Goal: Information Seeking & Learning: Learn about a topic

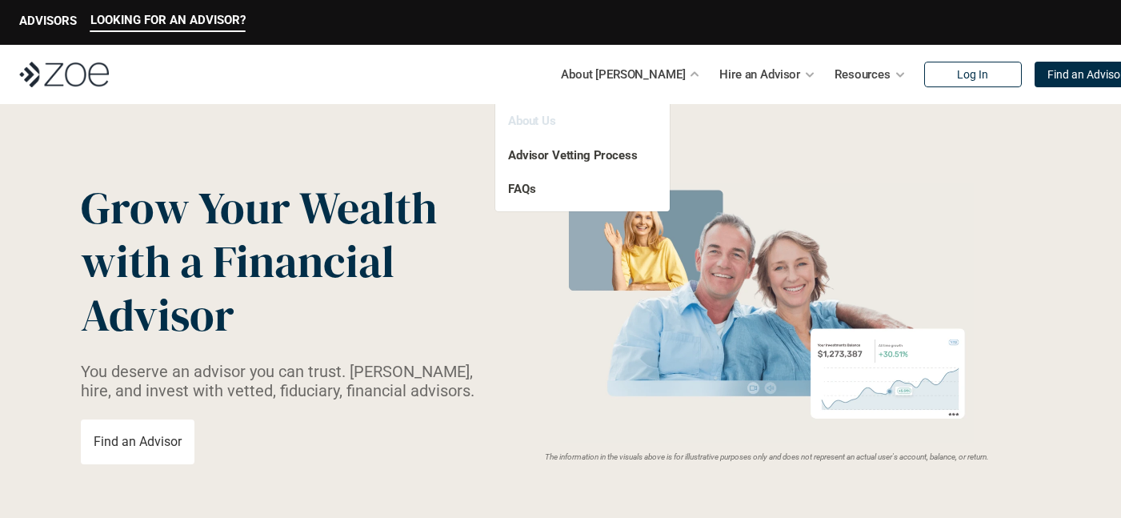
click at [545, 119] on link "About Us" at bounding box center [532, 121] width 48 height 14
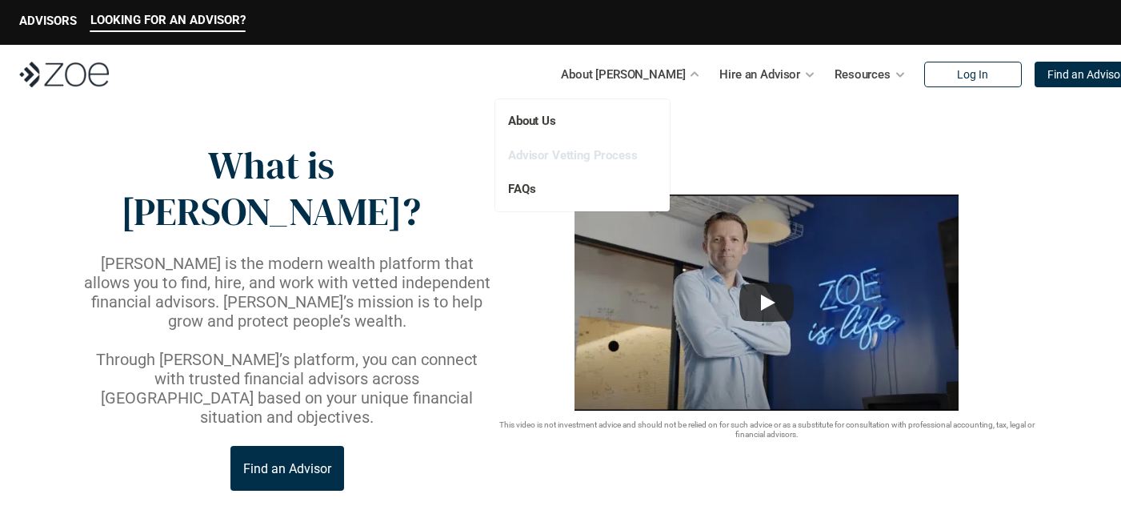
click at [603, 154] on link "Advisor Vetting Process" at bounding box center [573, 155] width 130 height 14
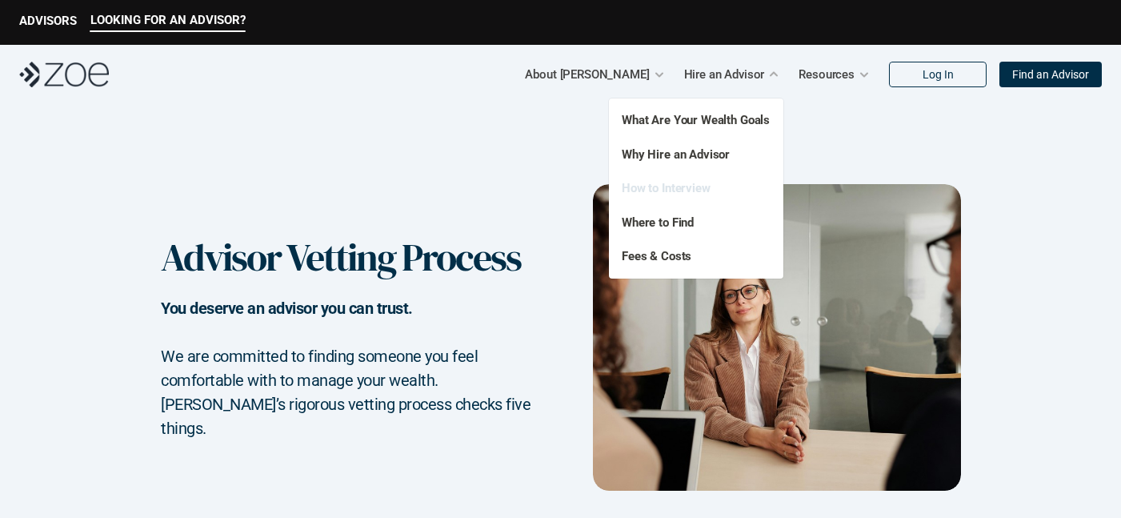
click at [679, 186] on link "How to Interview" at bounding box center [666, 188] width 89 height 14
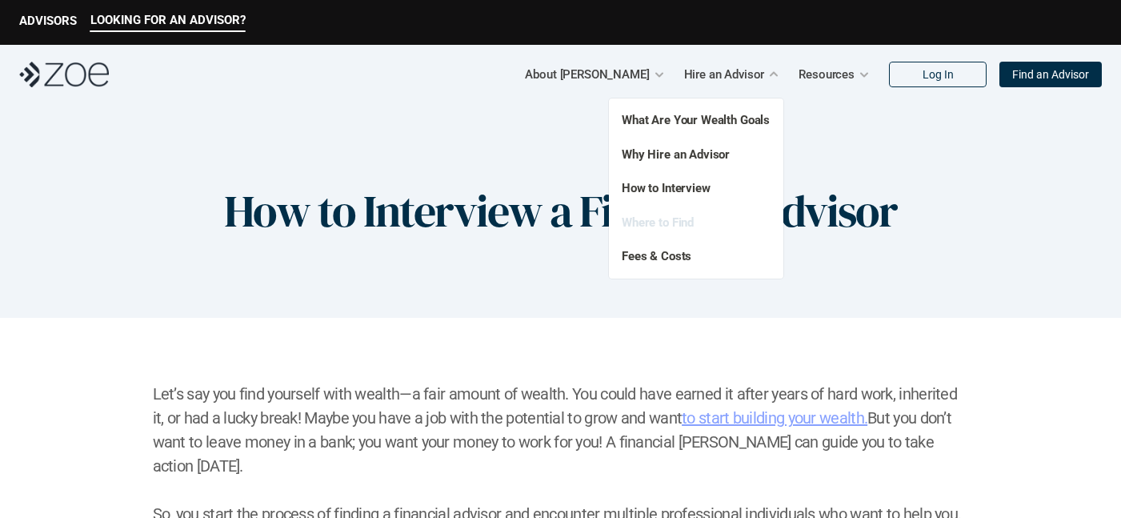
click at [671, 220] on link "Where to Find" at bounding box center [658, 222] width 72 height 14
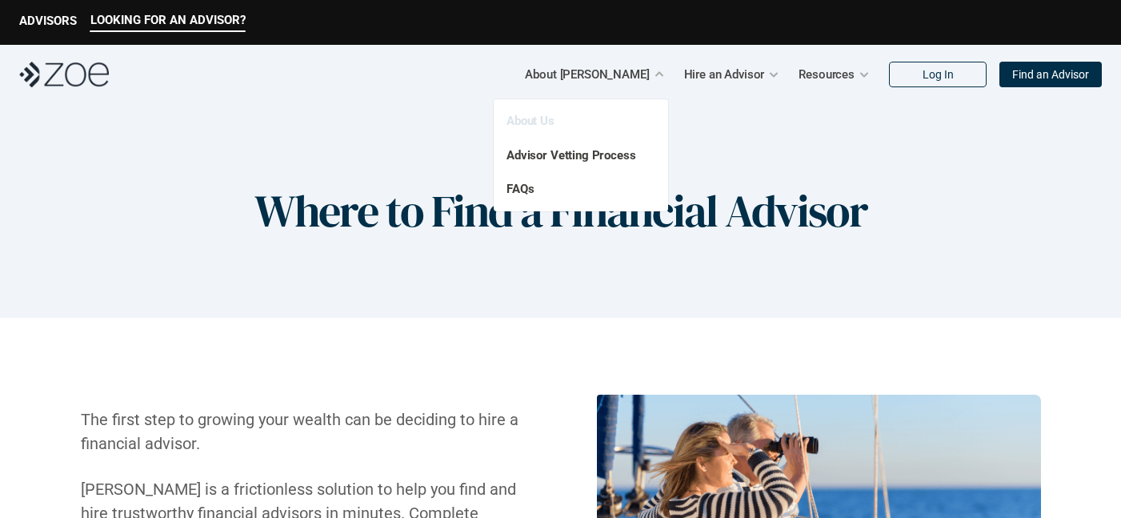
click at [539, 122] on link "About Us" at bounding box center [531, 121] width 48 height 14
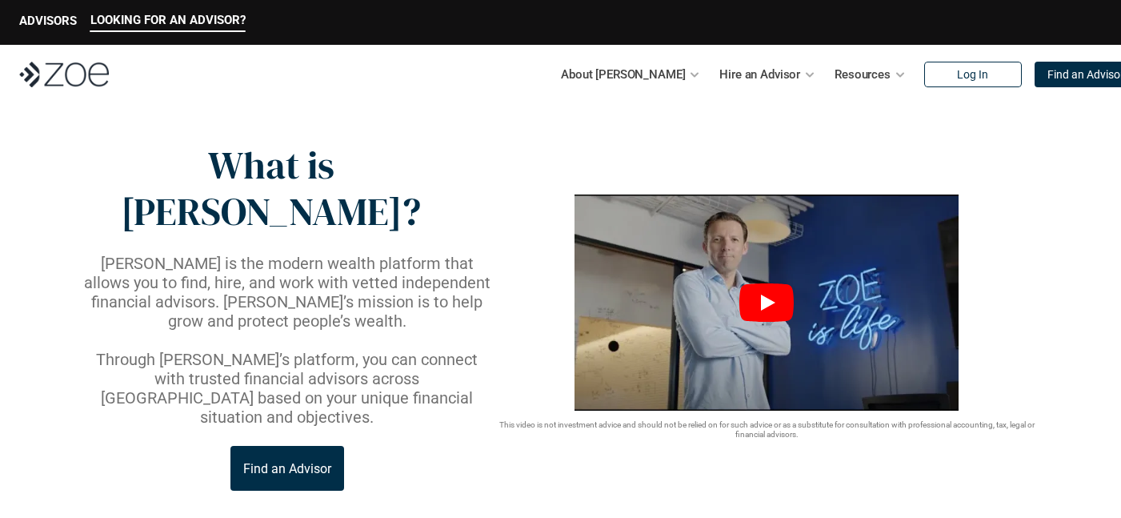
click at [759, 283] on icon "Play" at bounding box center [767, 302] width 54 height 38
click at [58, 17] on p "ADVISORS" at bounding box center [48, 21] width 58 height 14
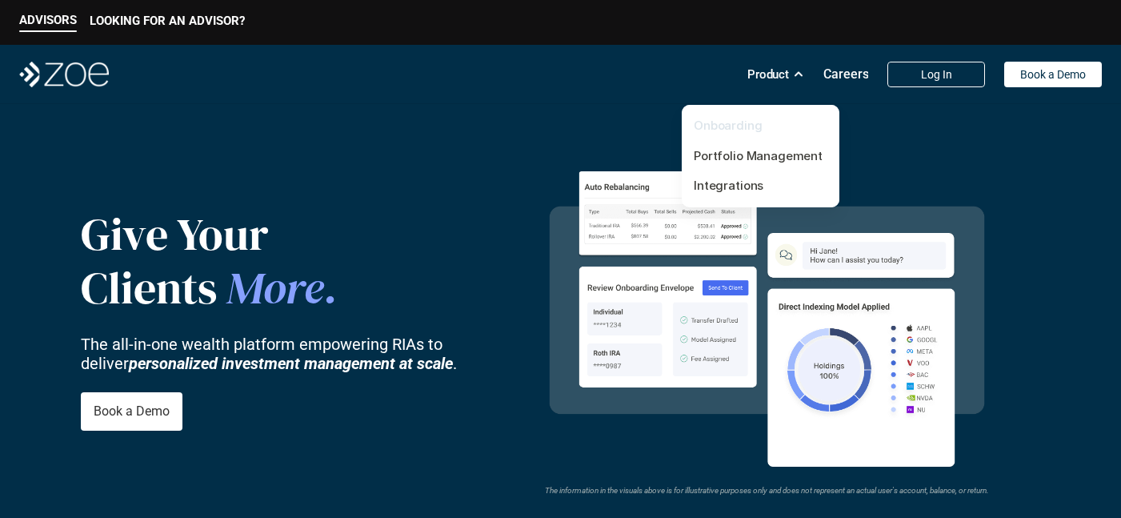
click at [750, 125] on link "Onboarding" at bounding box center [728, 125] width 69 height 15
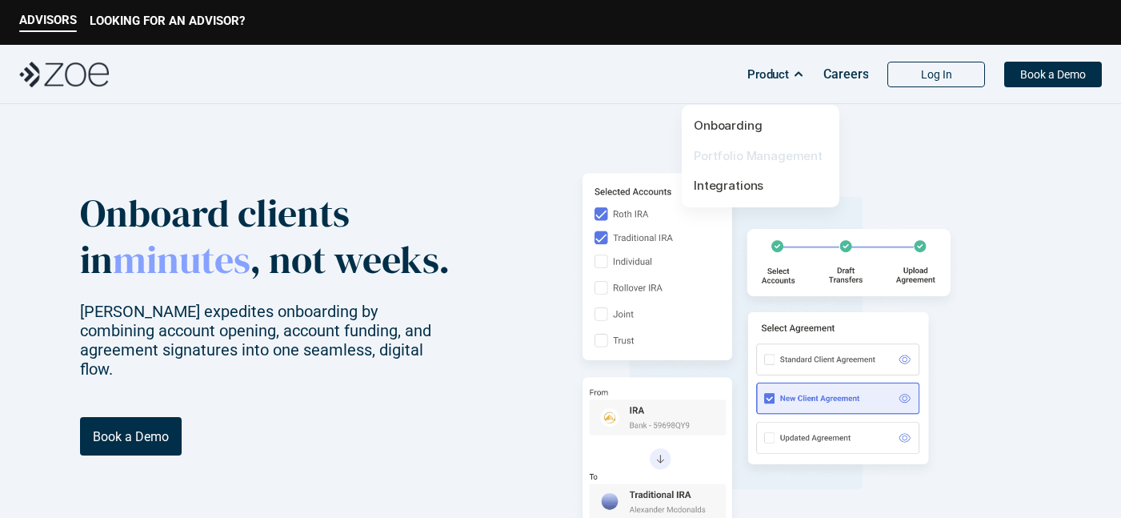
click at [765, 153] on link "Portfolio Management" at bounding box center [758, 155] width 129 height 15
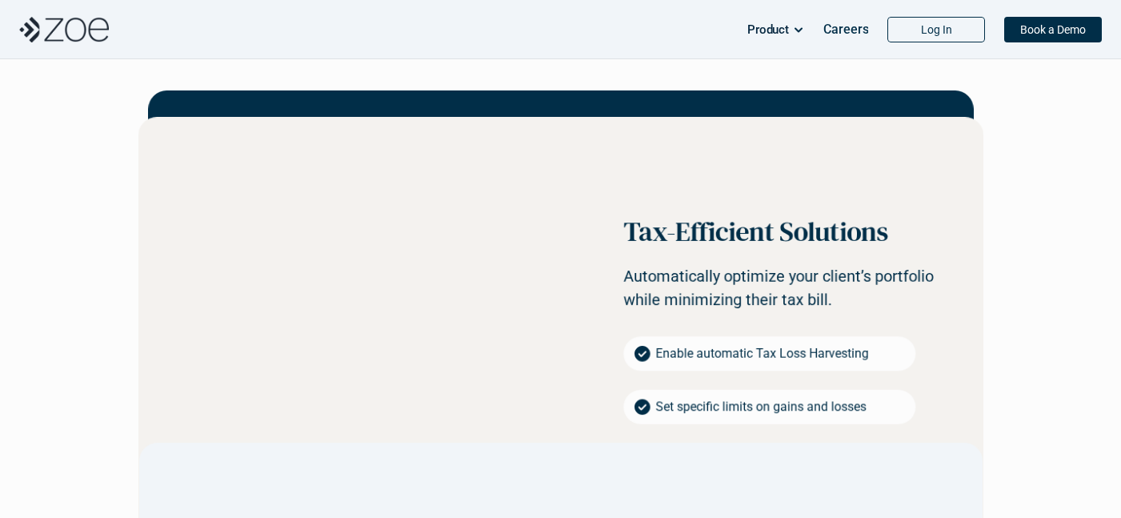
scroll to position [1210, 0]
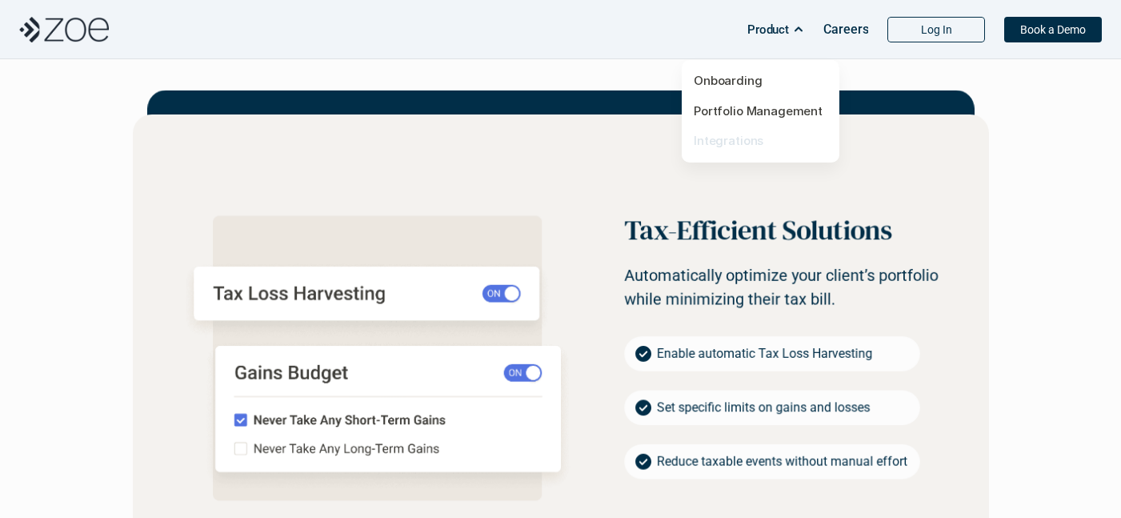
click at [747, 142] on link "Integrations" at bounding box center [729, 140] width 70 height 15
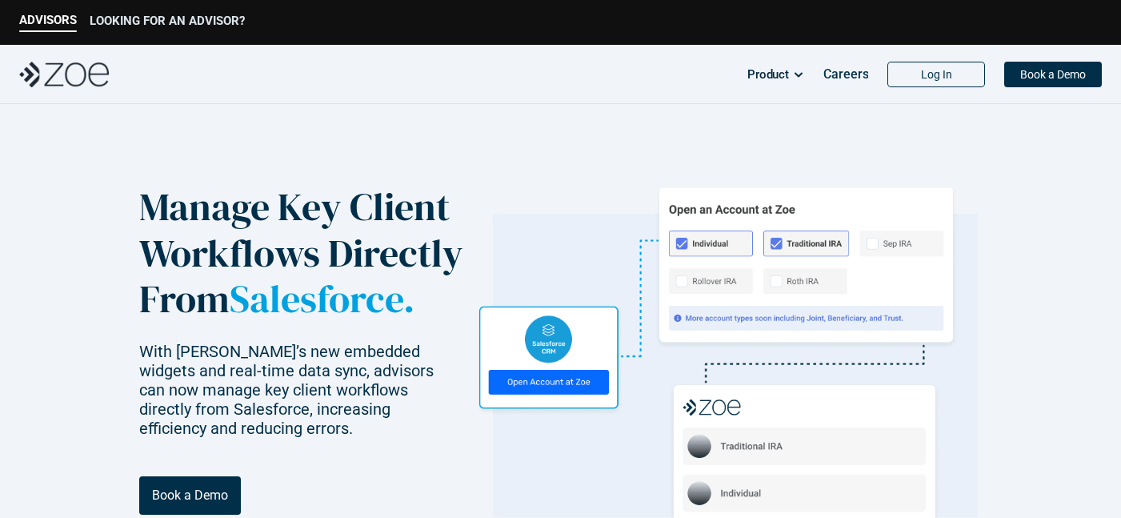
click at [168, 20] on p "LOOKING FOR AN ADVISOR?" at bounding box center [167, 21] width 155 height 14
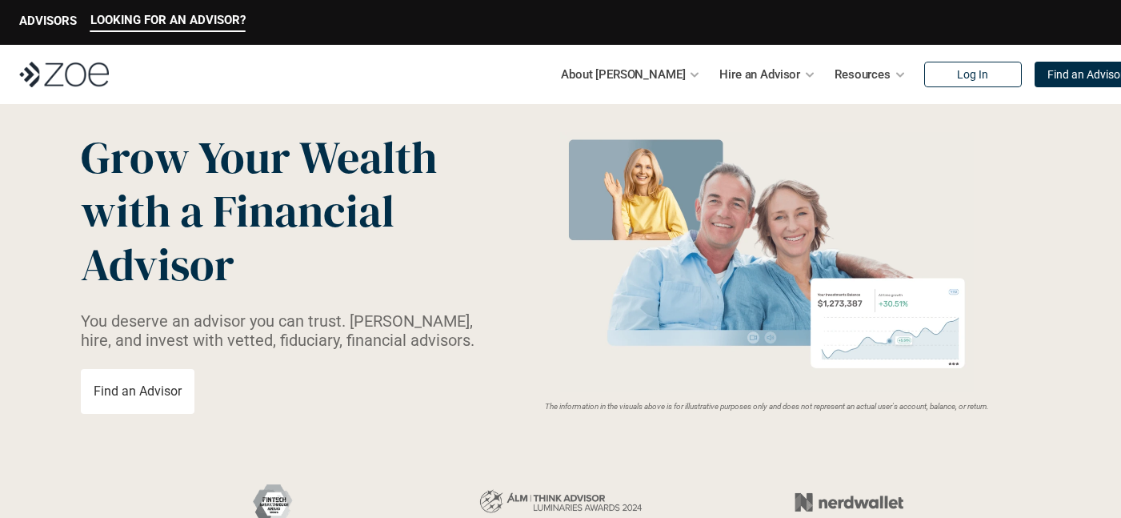
scroll to position [50, 0]
click at [130, 383] on p "Find an Advisor" at bounding box center [138, 390] width 88 height 15
